Goal: Find specific page/section

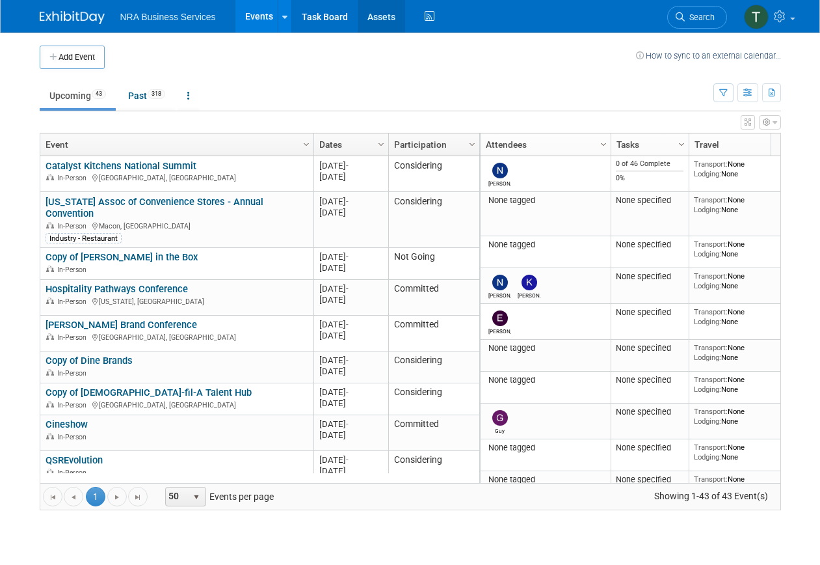
click at [377, 14] on link "Assets" at bounding box center [381, 16] width 47 height 33
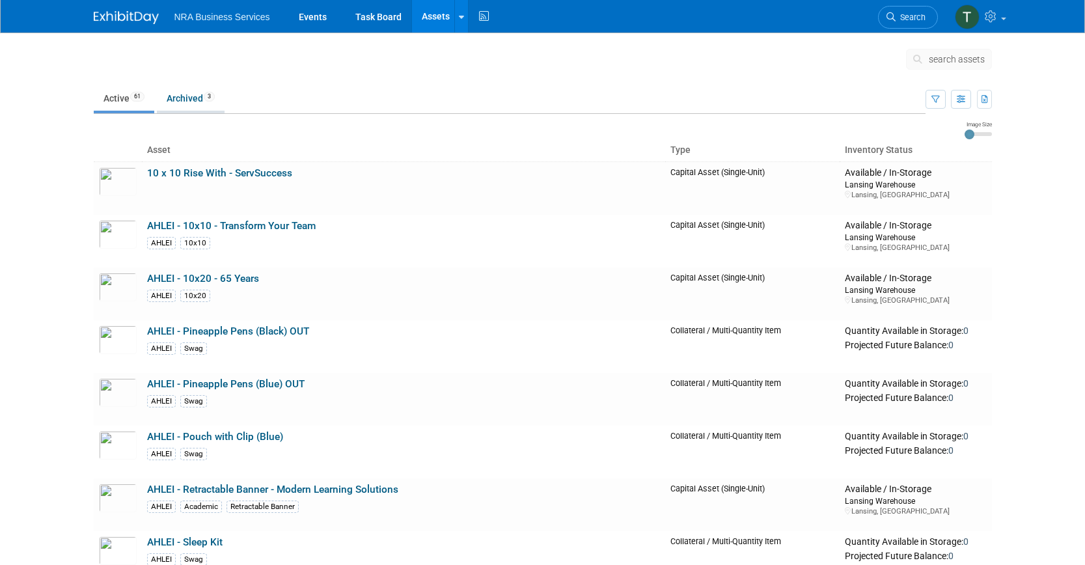
click at [186, 98] on link "Archived 3" at bounding box center [191, 98] width 68 height 25
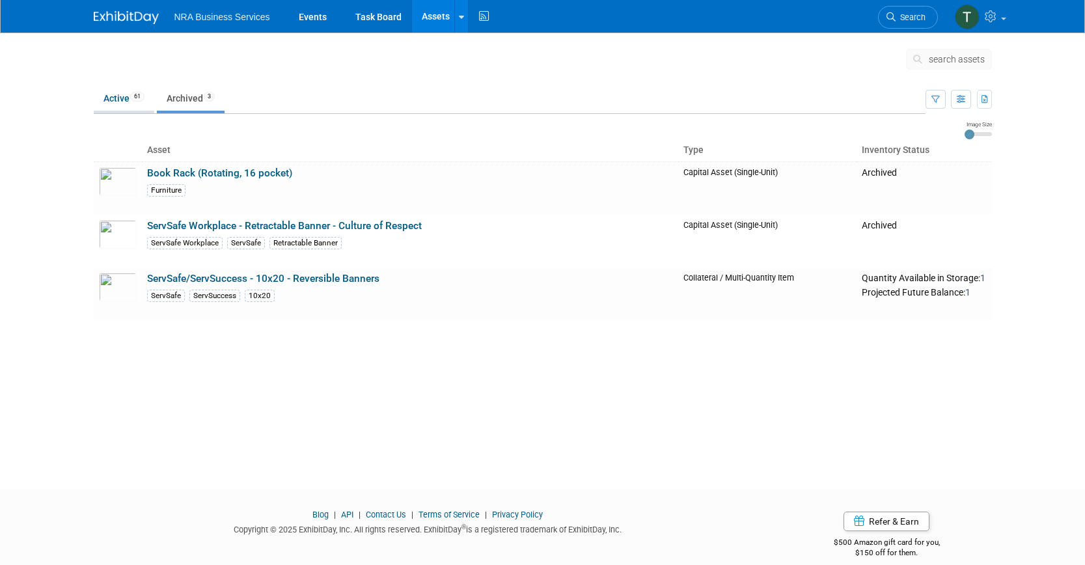
click at [117, 98] on link "Active 61" at bounding box center [124, 98] width 61 height 25
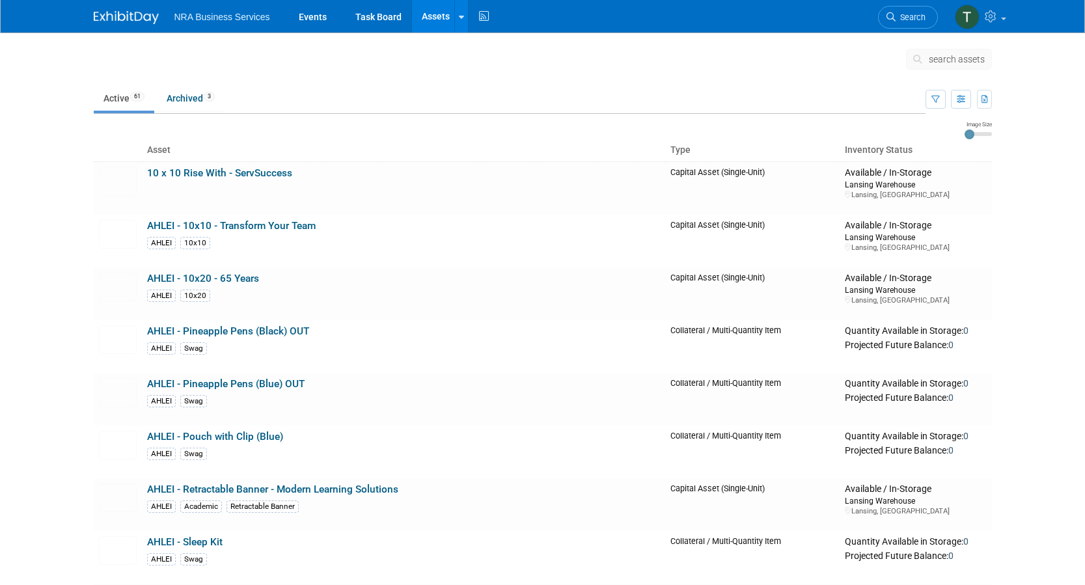
click at [53, 57] on body "NRA Business Services Events Task Board Assets Search Assets Storage Locations …" at bounding box center [542, 292] width 1085 height 585
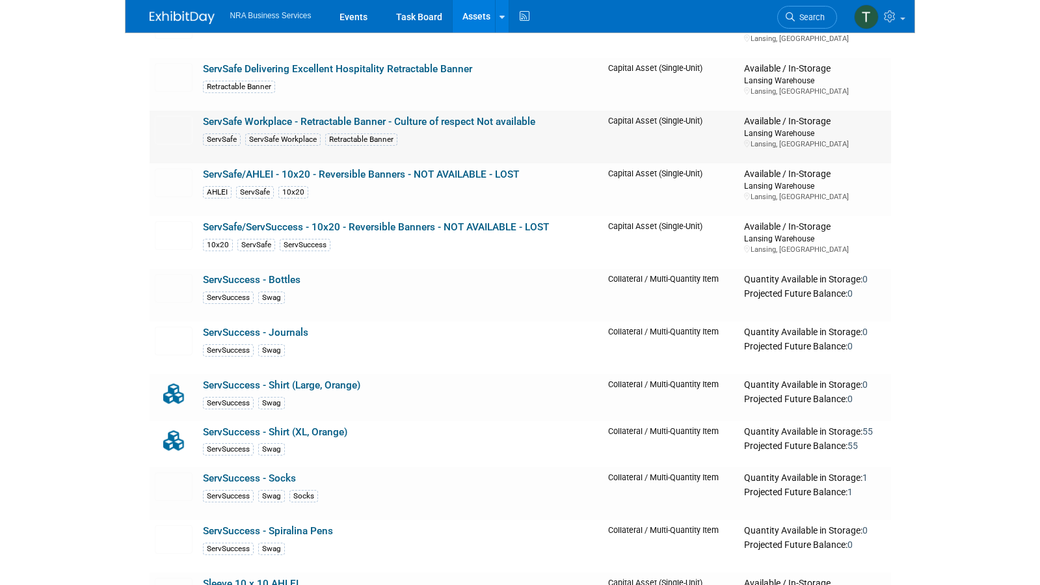
scroll to position [2792, 0]
